Goal: Task Accomplishment & Management: Manage account settings

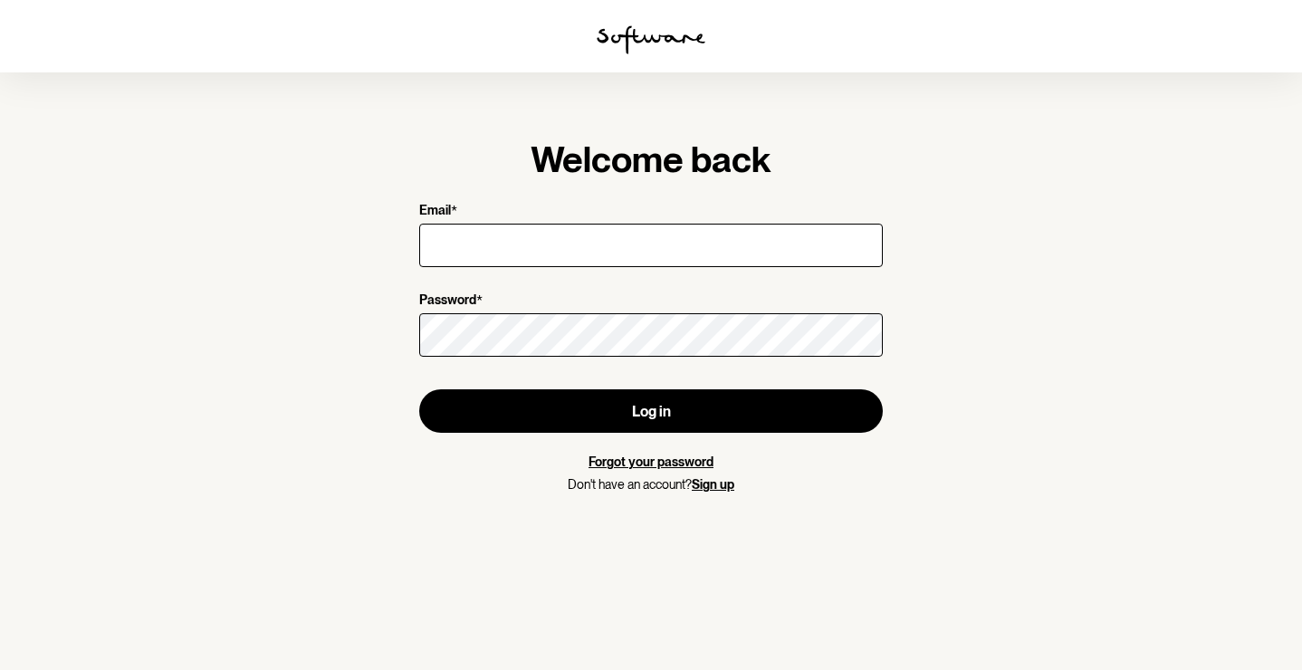
click at [545, 235] on input "Email *" at bounding box center [651, 245] width 464 height 43
type input "[EMAIL_ADDRESS][DOMAIN_NAME]"
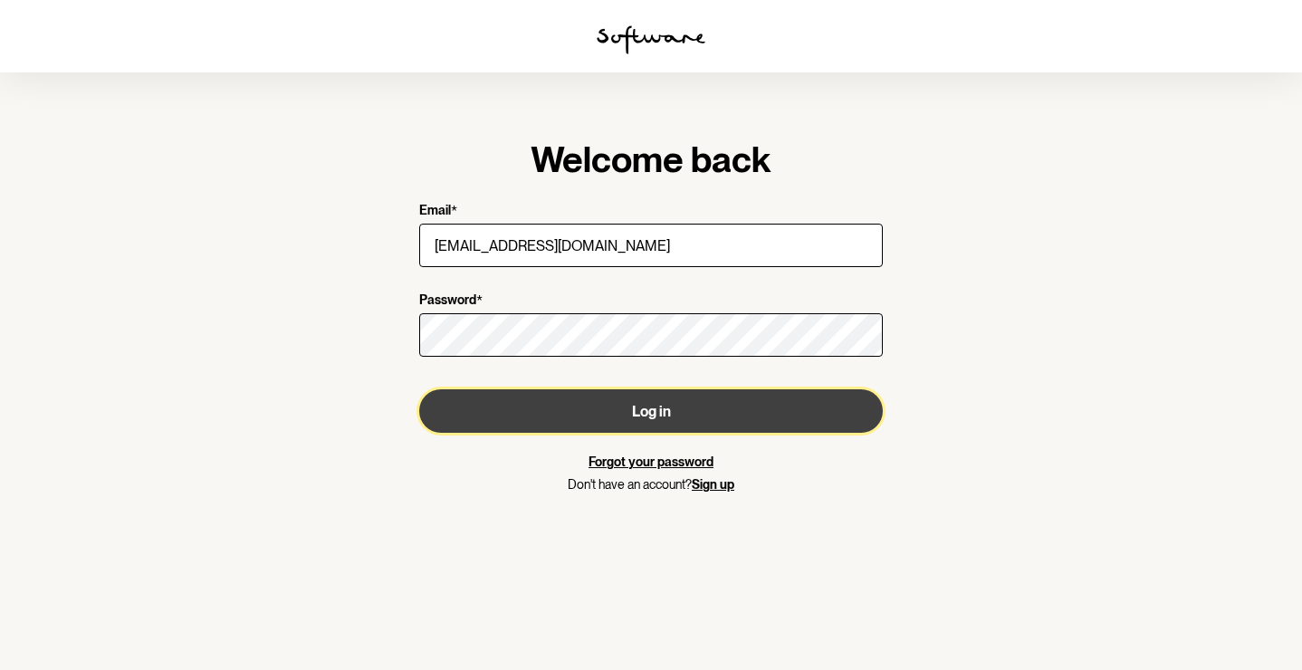
click at [640, 409] on button "Log in" at bounding box center [651, 410] width 464 height 43
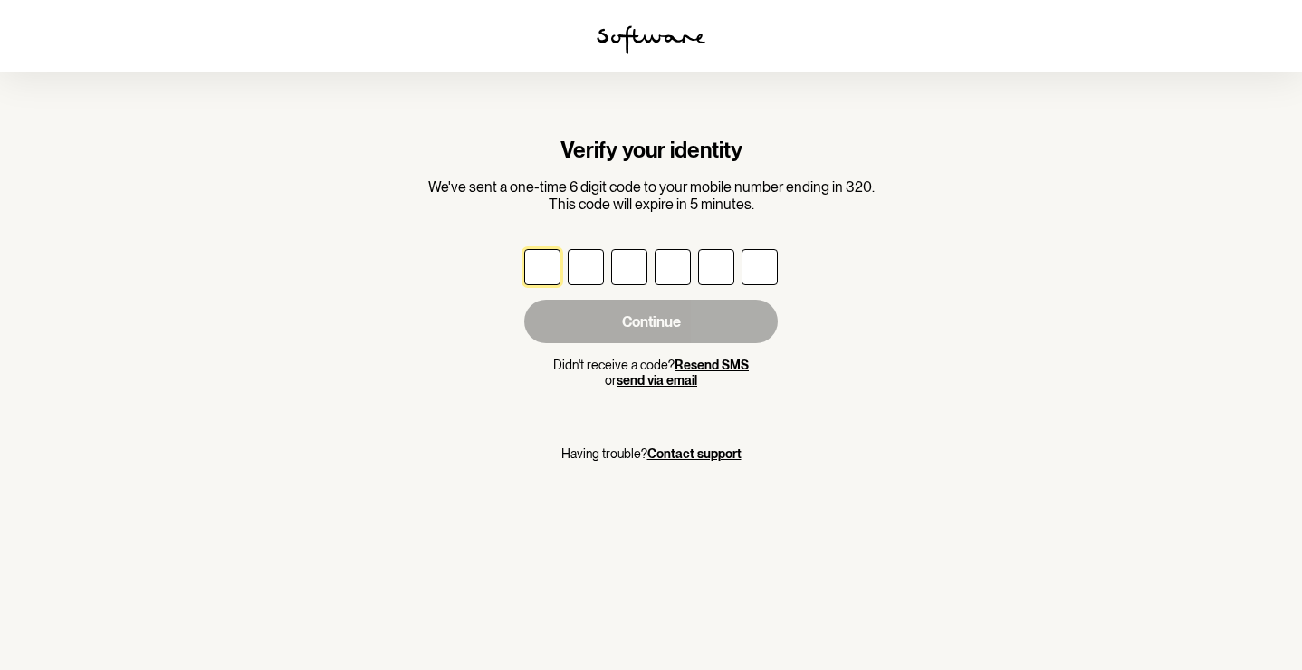
type input "8"
type input "5"
type input "0"
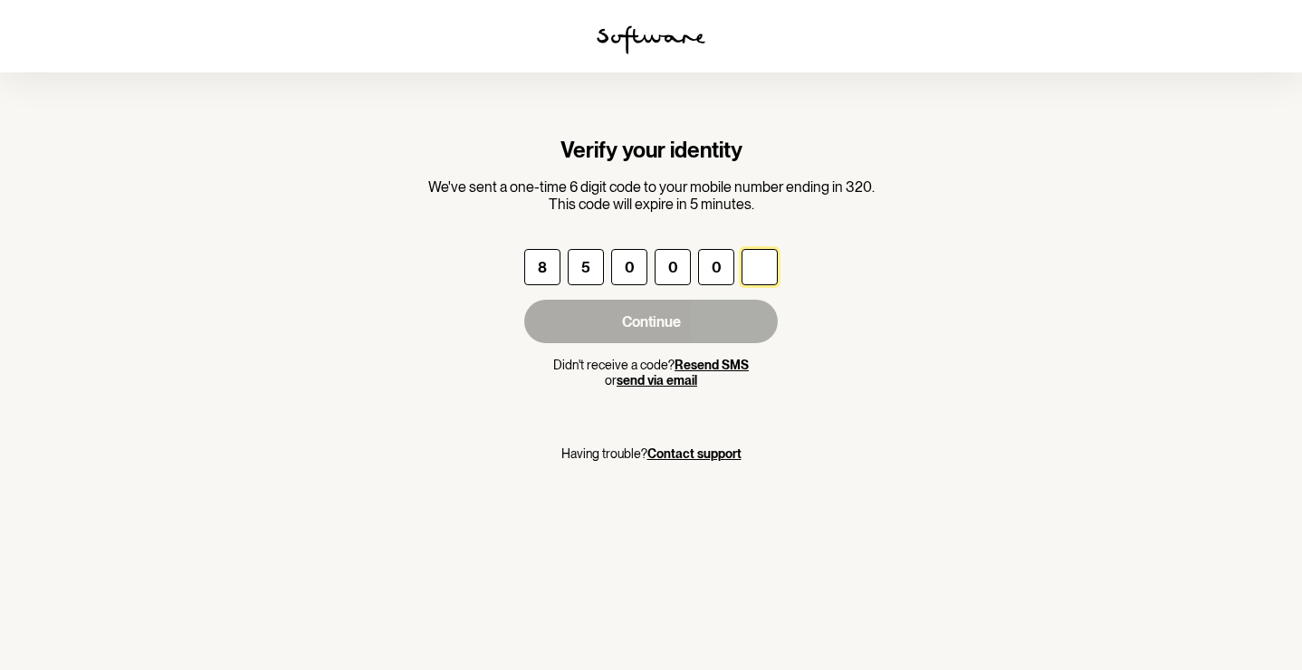
type input "6"
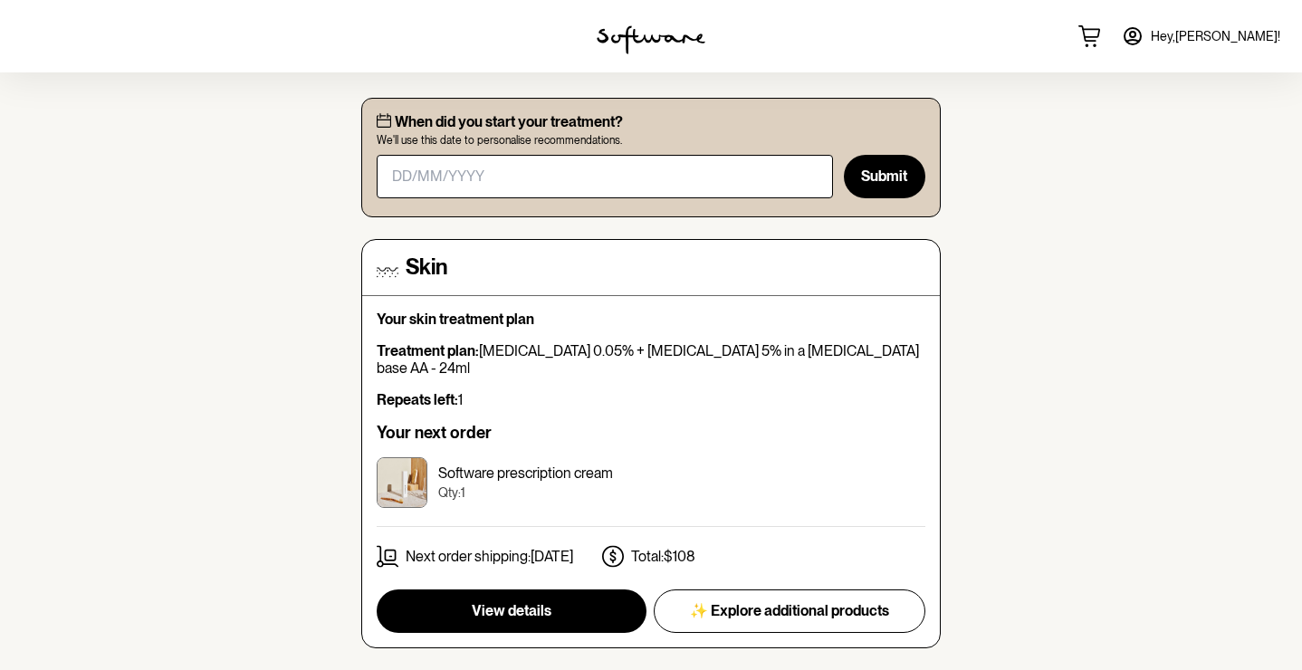
scroll to position [281, 0]
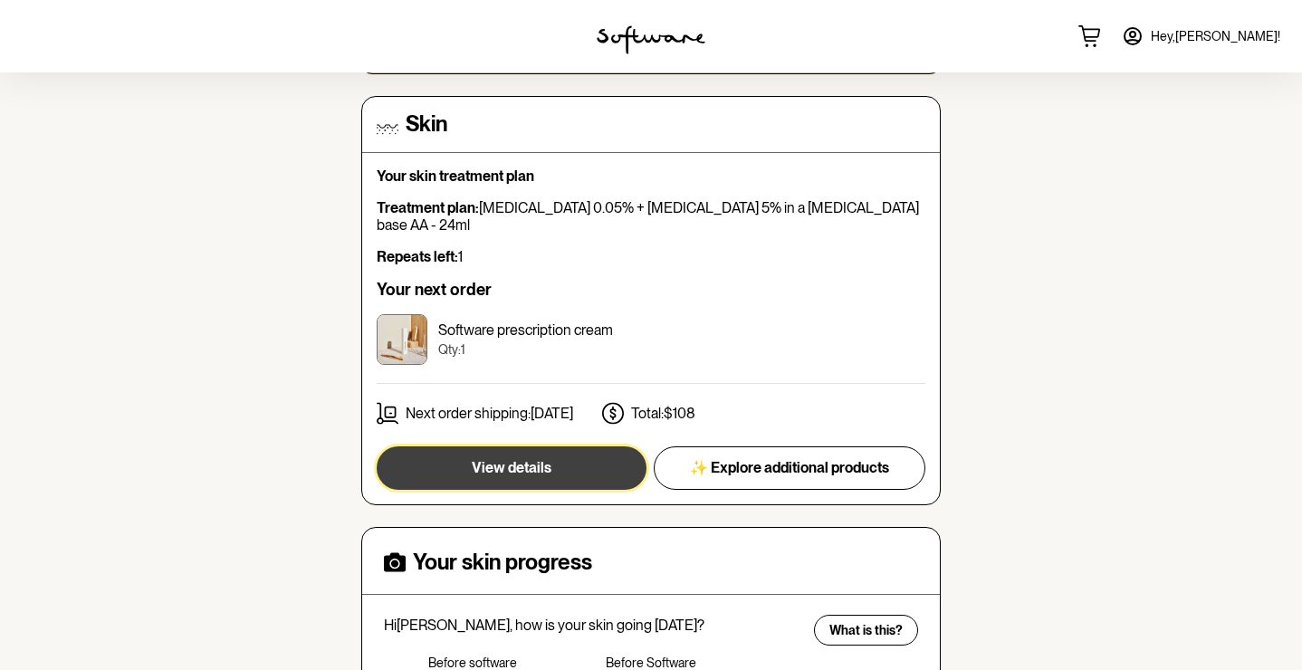
click at [493, 459] on span "View details" at bounding box center [512, 467] width 80 height 17
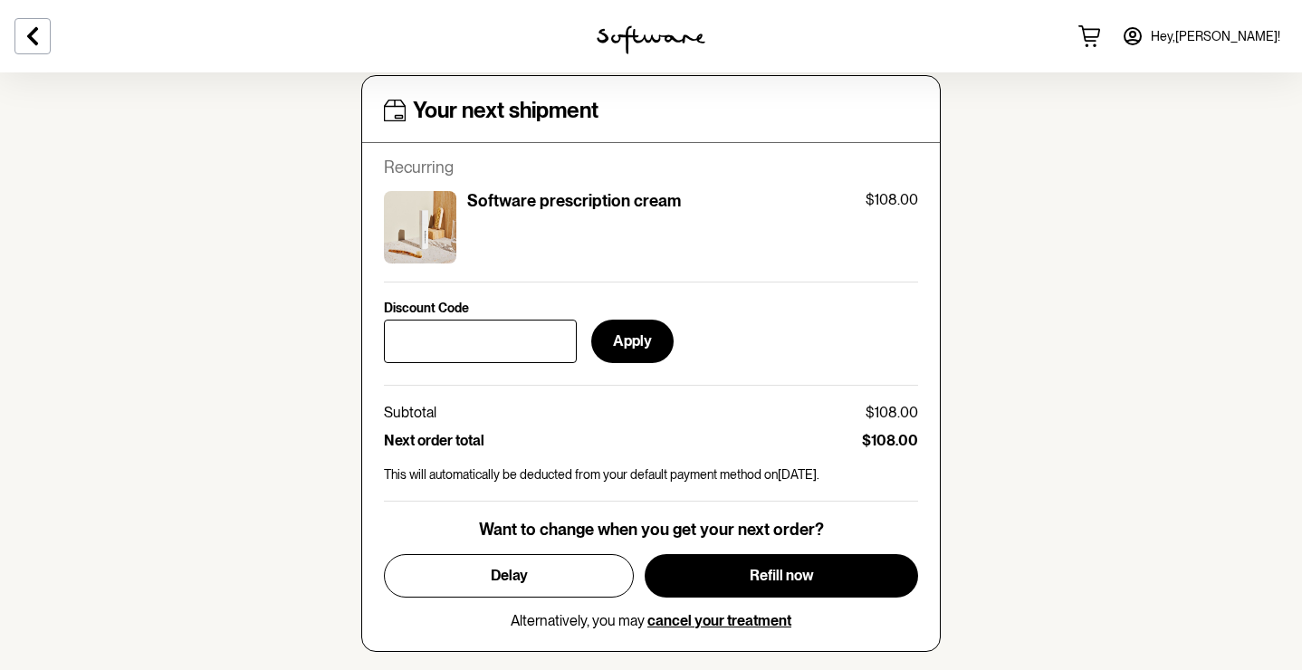
scroll to position [673, 0]
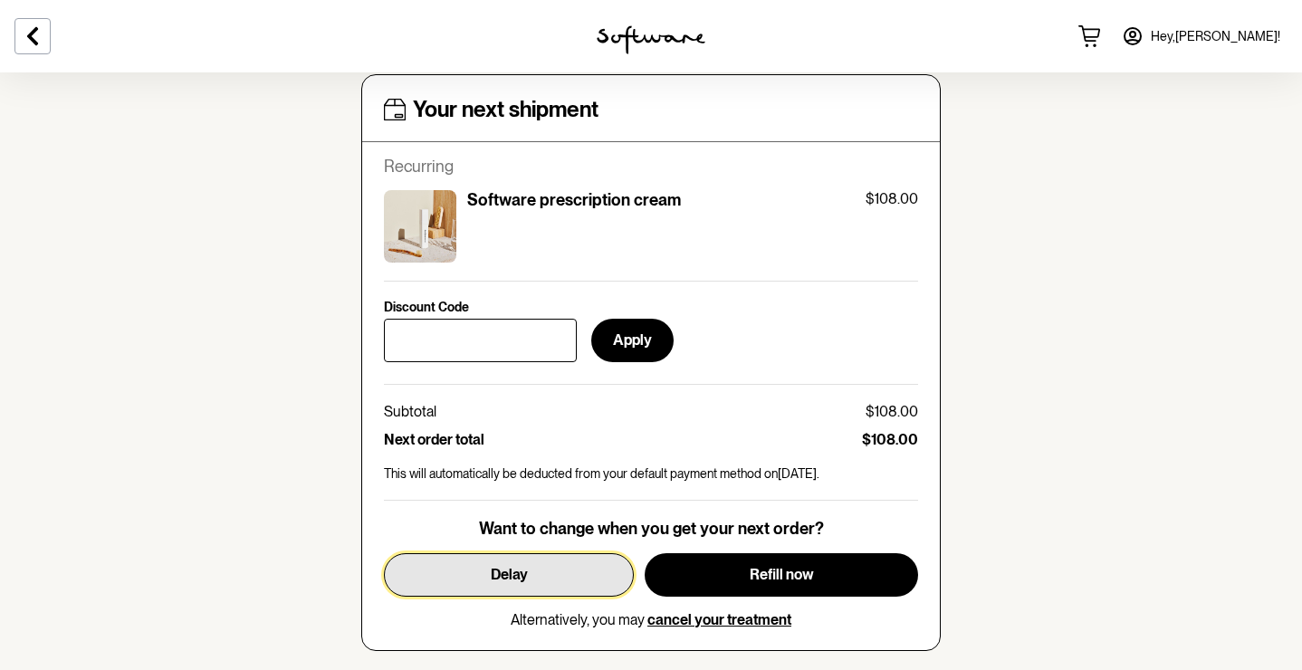
click at [513, 566] on span "Delay" at bounding box center [509, 574] width 37 height 17
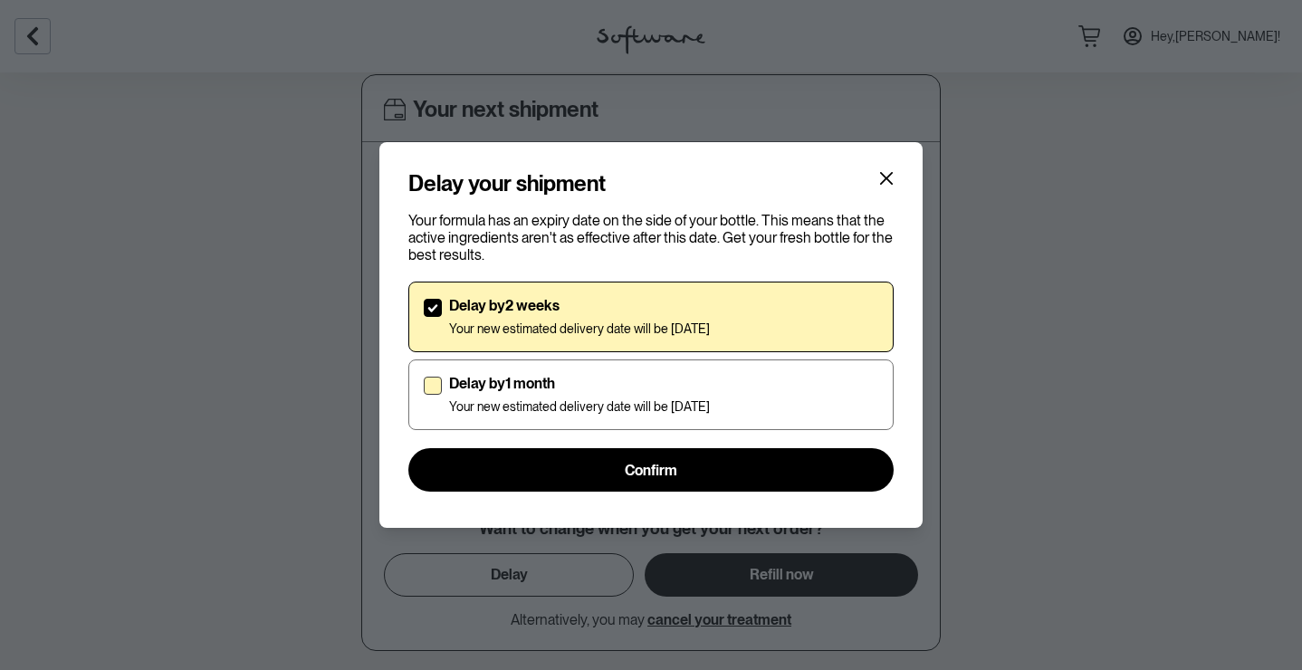
click at [444, 385] on label "Delay by 1 month Your new estimated delivery date will be [DATE]" at bounding box center [650, 394] width 485 height 71
click at [424, 395] on input "Delay by 1 month Your new estimated delivery date will be [DATE]" at bounding box center [423, 395] width 1 height 1
checkbox input "true"
checkbox input "false"
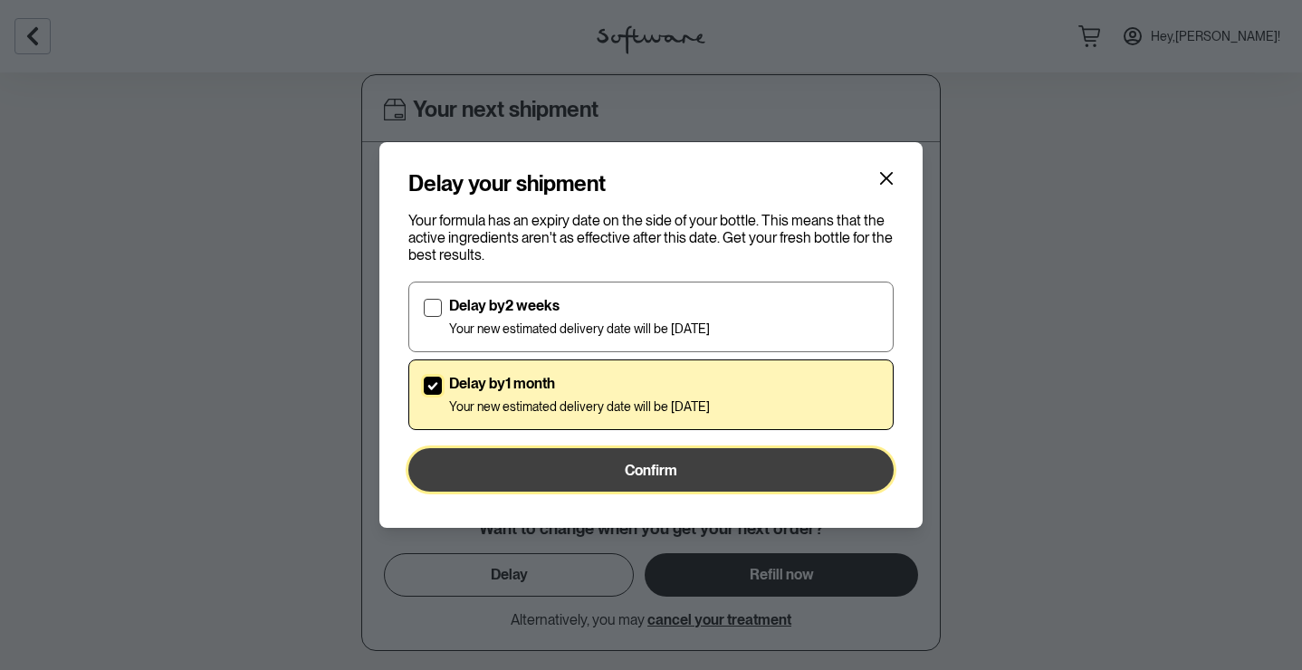
click at [655, 471] on span "Confirm" at bounding box center [651, 470] width 53 height 17
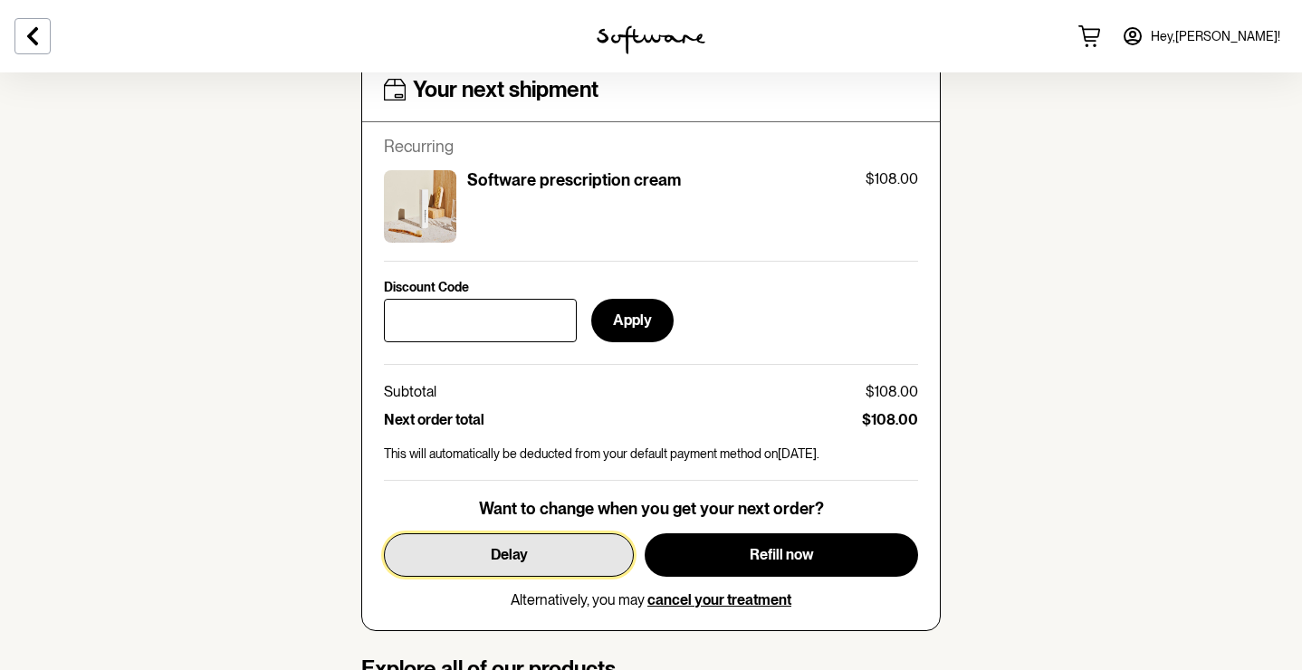
scroll to position [693, 0]
click at [511, 545] on span "Delay" at bounding box center [509, 553] width 37 height 17
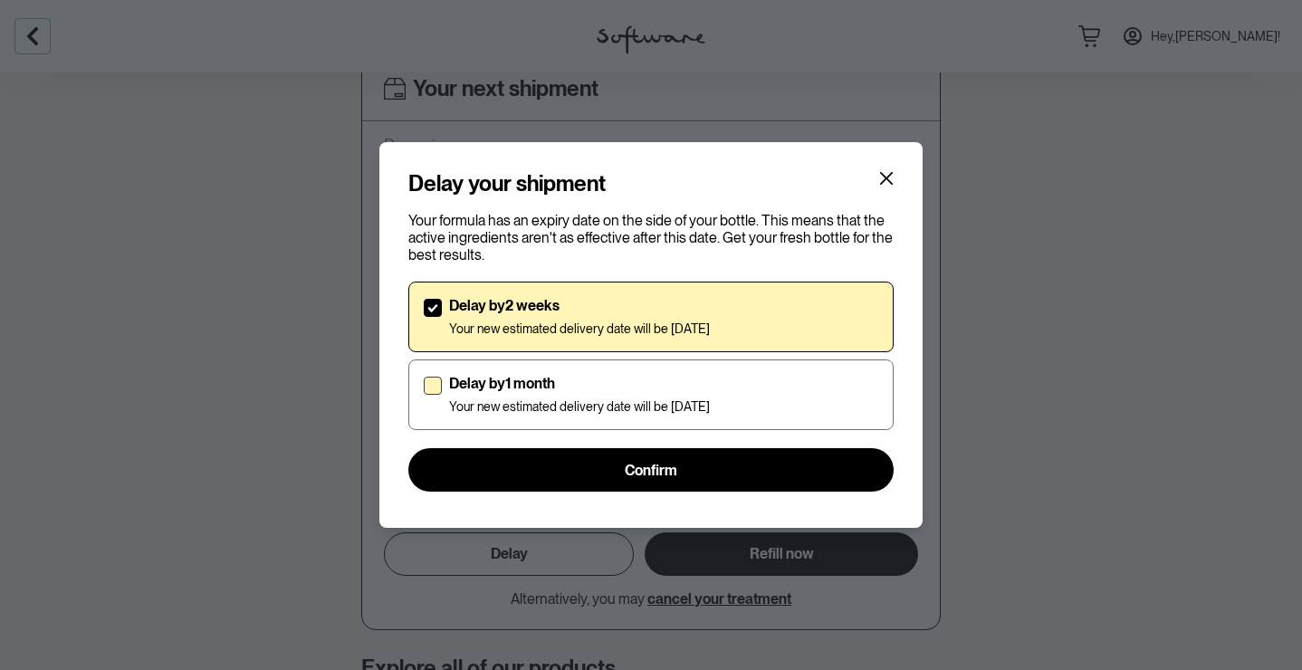
click at [481, 410] on p "Your new estimated delivery date will be [DATE]" at bounding box center [579, 406] width 261 height 15
click at [424, 396] on input "Delay by 1 month Your new estimated delivery date will be [DATE]" at bounding box center [423, 395] width 1 height 1
checkbox input "true"
checkbox input "false"
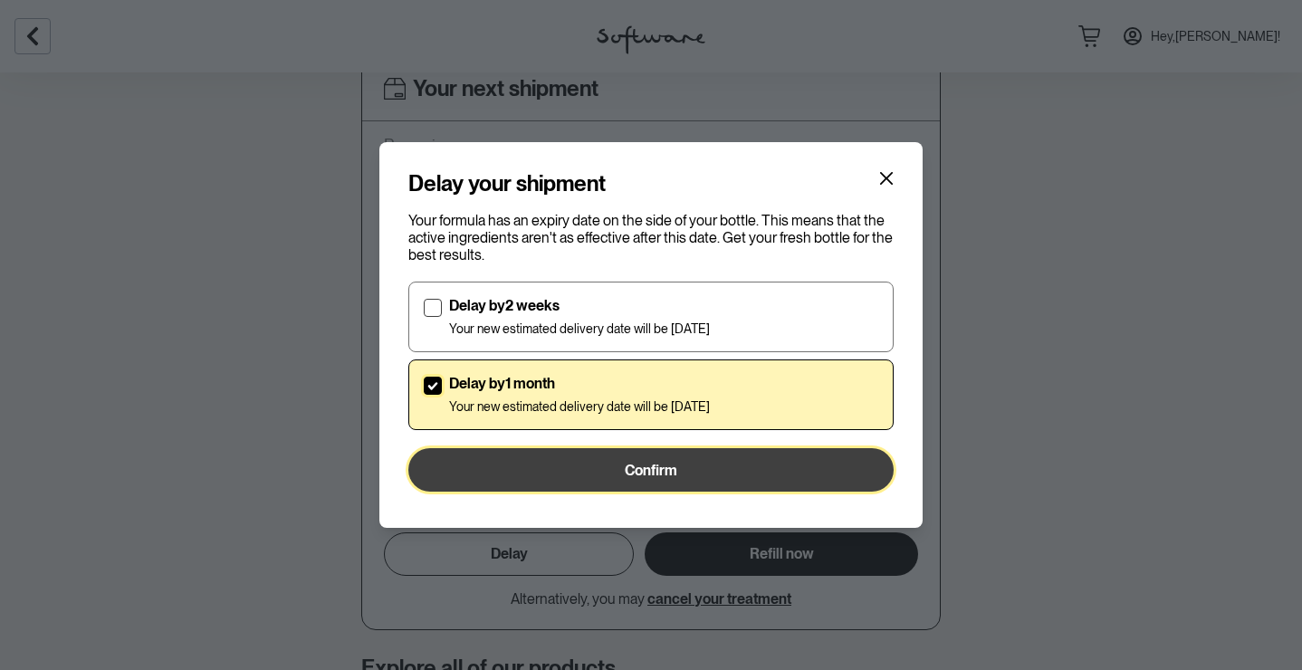
click at [648, 470] on span "Confirm" at bounding box center [651, 470] width 53 height 17
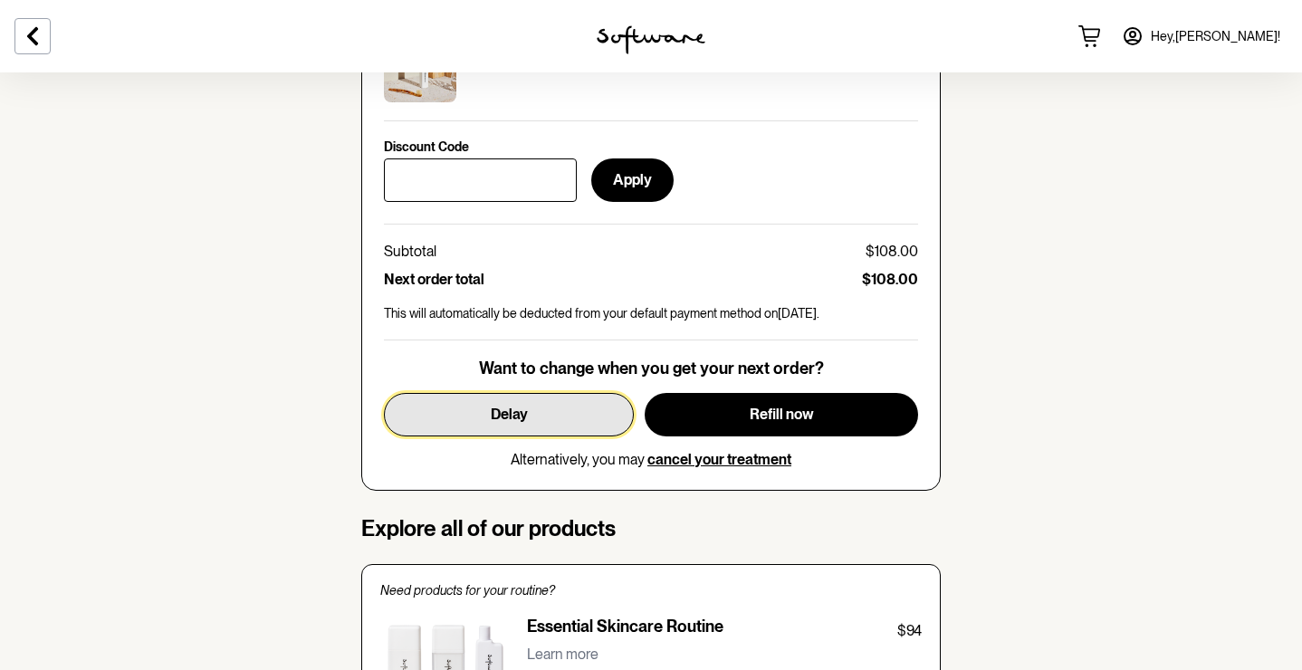
scroll to position [860, 0]
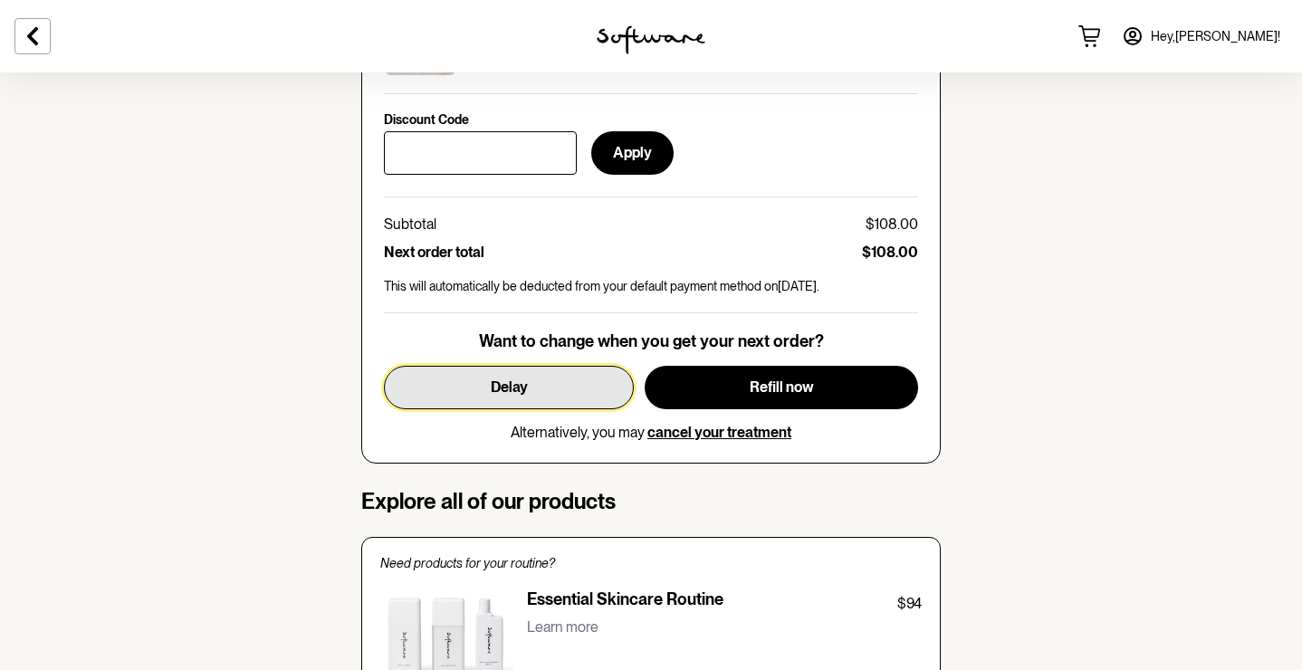
click at [544, 366] on button "Delay" at bounding box center [509, 387] width 250 height 43
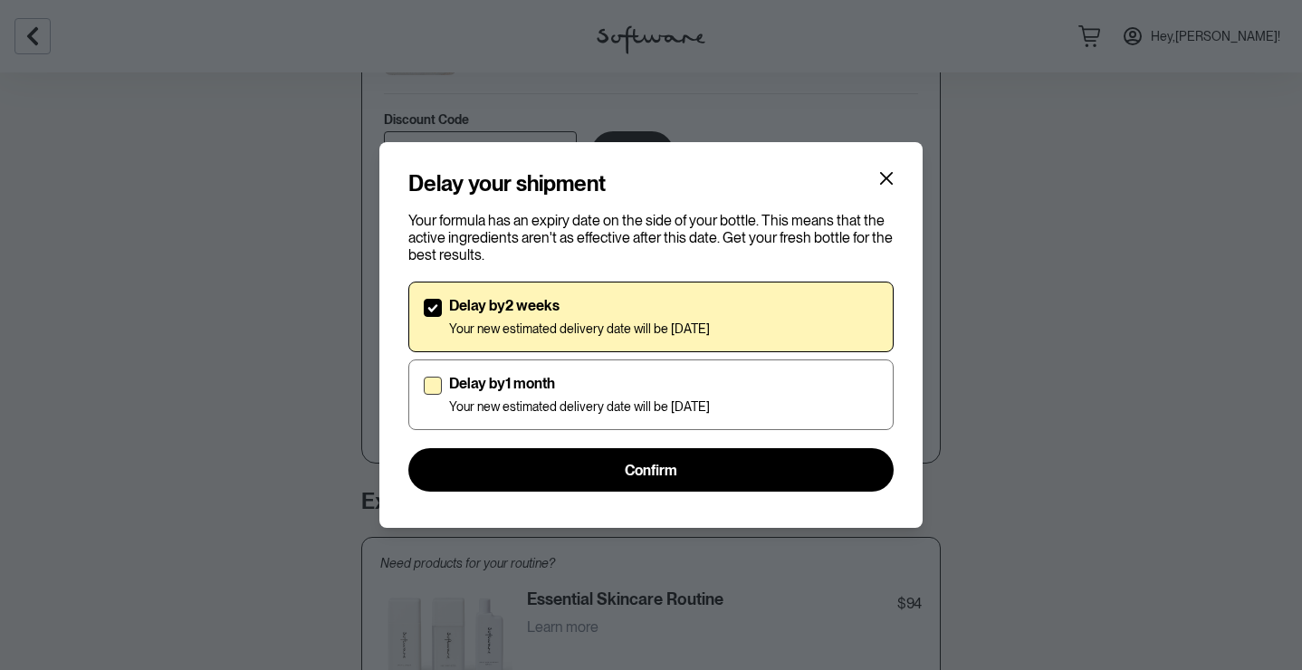
click at [520, 381] on p "Delay by 1 month" at bounding box center [579, 383] width 261 height 17
click at [424, 395] on input "Delay by 1 month Your new estimated delivery date will be [DATE]" at bounding box center [423, 395] width 1 height 1
checkbox input "true"
checkbox input "false"
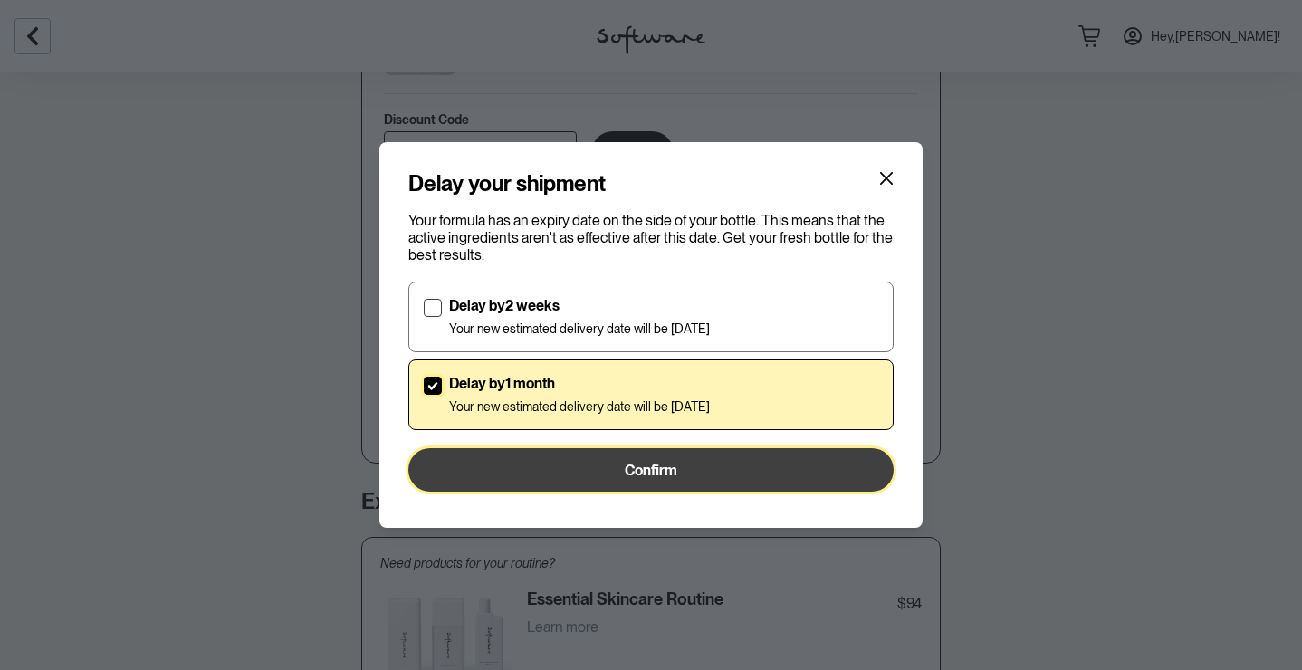
click at [680, 467] on button "Confirm" at bounding box center [650, 469] width 485 height 43
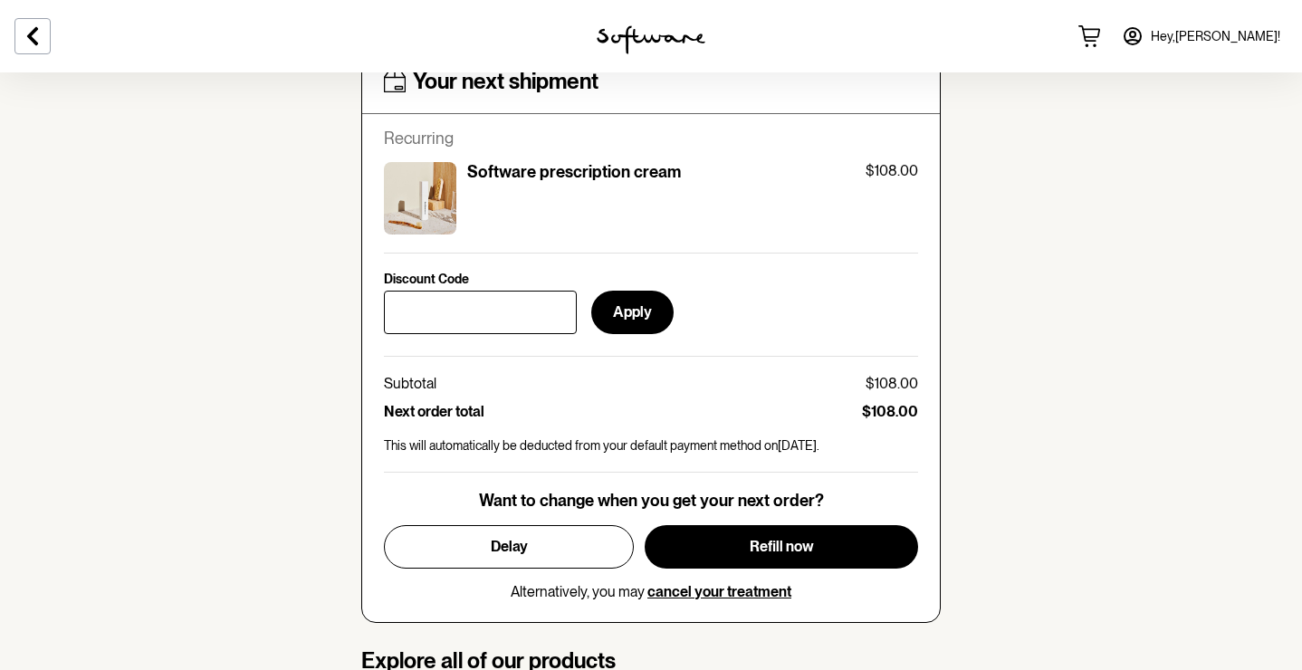
scroll to position [760, 0]
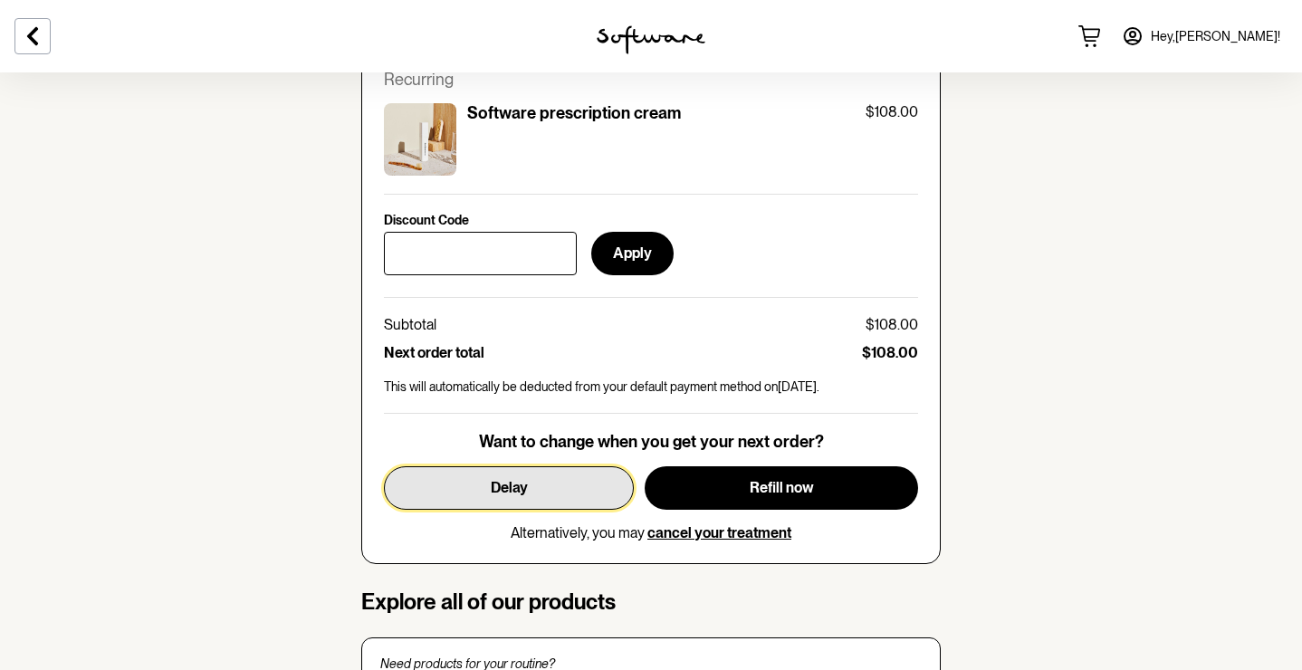
click at [510, 483] on button "Delay" at bounding box center [509, 487] width 250 height 43
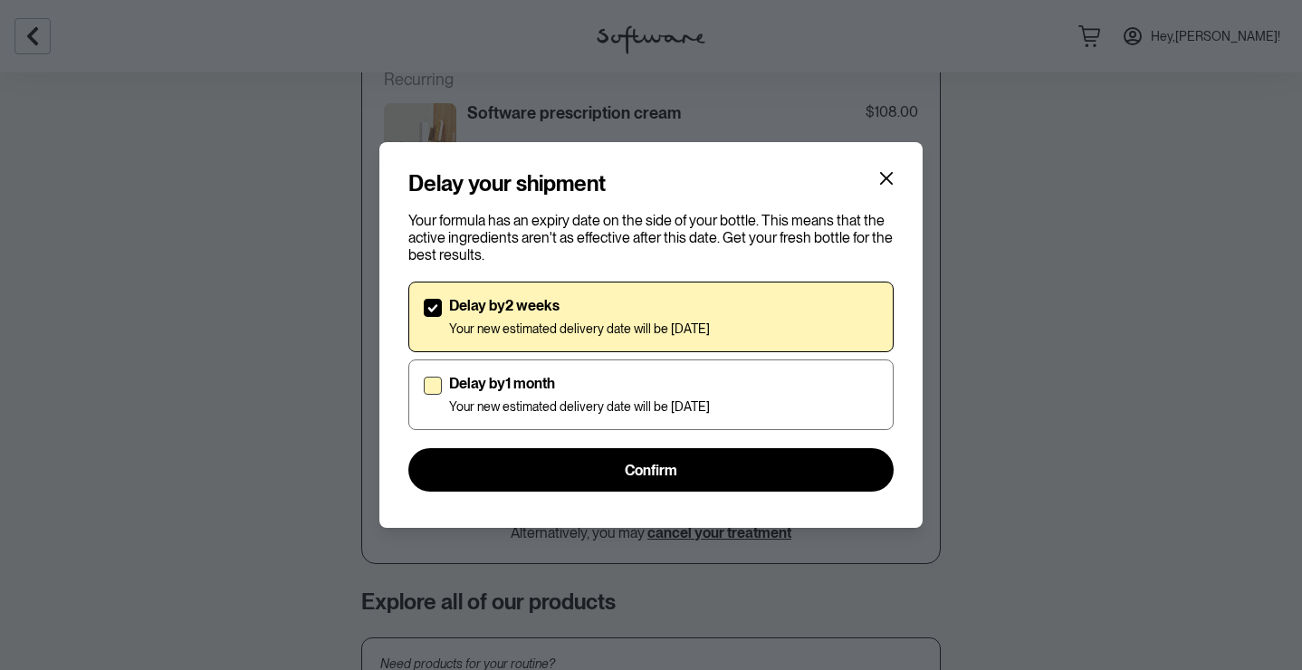
click at [538, 393] on div "Delay by 1 month Your new estimated delivery date will be [DATE]" at bounding box center [579, 395] width 261 height 40
click at [424, 395] on input "Delay by 1 month Your new estimated delivery date will be [DATE]" at bounding box center [423, 395] width 1 height 1
checkbox input "true"
checkbox input "false"
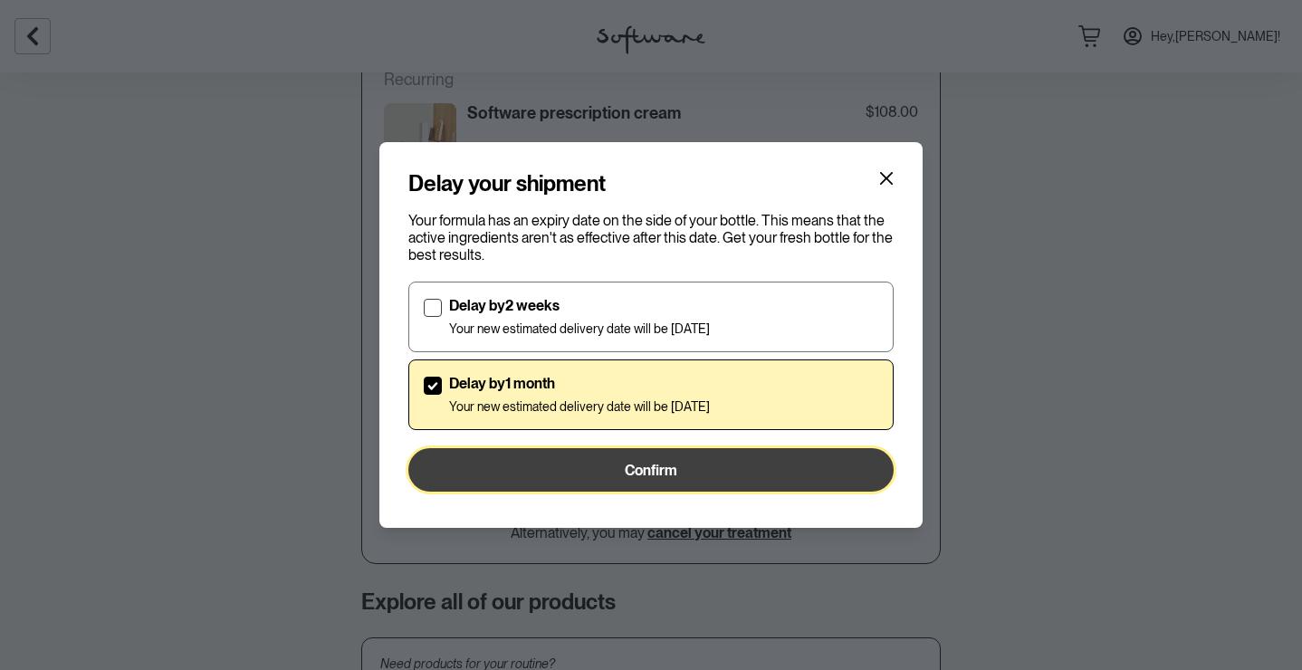
click at [579, 464] on button "Confirm" at bounding box center [650, 469] width 485 height 43
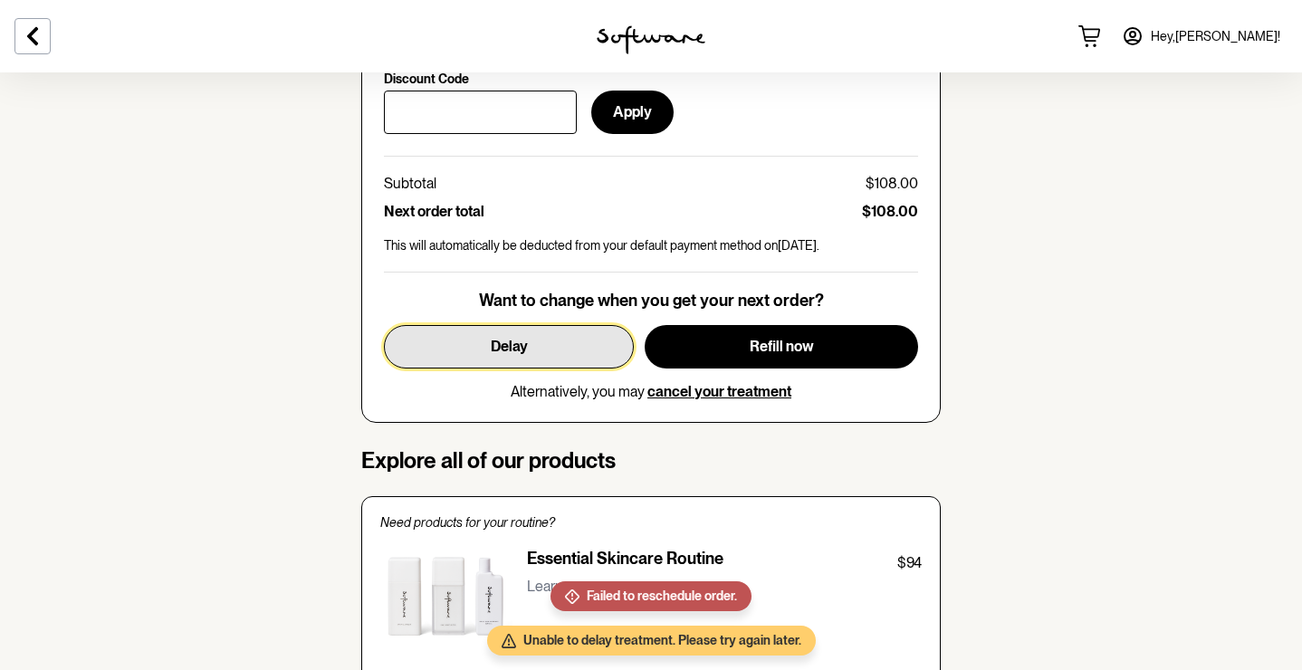
scroll to position [910, 0]
